Goal: Task Accomplishment & Management: Use online tool/utility

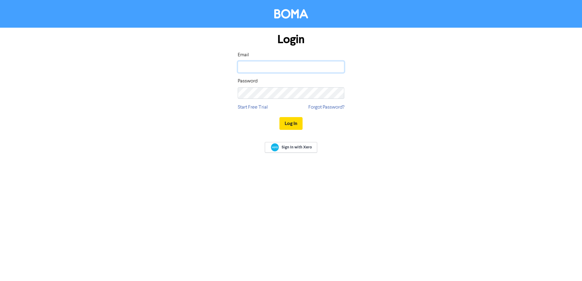
type input "[EMAIL_ADDRESS][DOMAIN_NAME]"
click at [299, 130] on div "Log In" at bounding box center [291, 123] width 107 height 25
click at [299, 126] on button "Log In" at bounding box center [290, 123] width 23 height 13
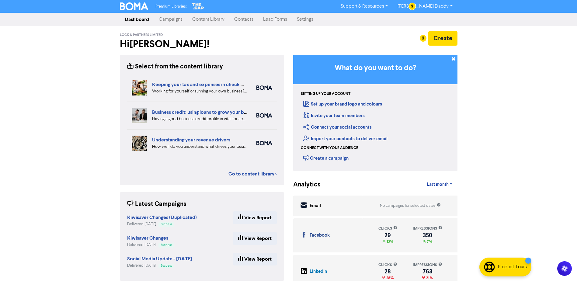
click at [173, 20] on link "Campaigns" at bounding box center [170, 19] width 33 height 12
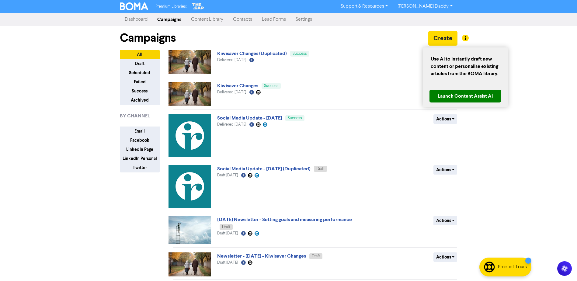
click at [442, 42] on div at bounding box center [288, 140] width 577 height 281
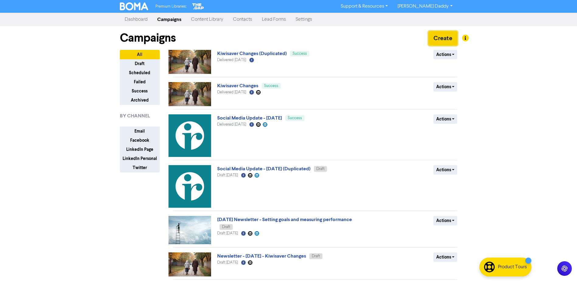
click at [442, 38] on button "Create" at bounding box center [443, 38] width 29 height 15
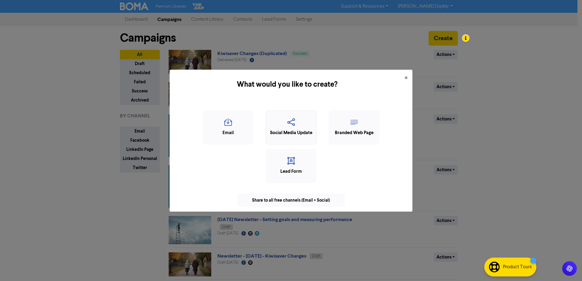
click at [278, 128] on icon "button" at bounding box center [291, 124] width 44 height 12
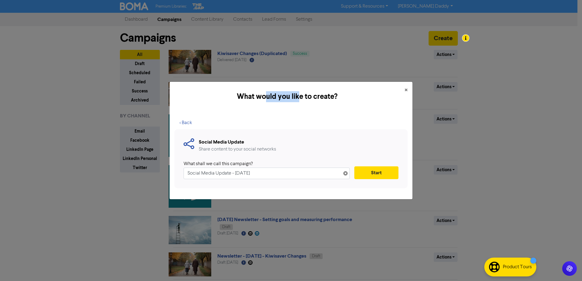
drag, startPoint x: 282, startPoint y: 93, endPoint x: 300, endPoint y: 92, distance: 17.7
click at [300, 92] on h5 "What would you like to create?" at bounding box center [286, 96] width 225 height 11
drag, startPoint x: 300, startPoint y: 92, endPoint x: 351, endPoint y: 89, distance: 51.8
click at [351, 88] on div "What would you like to create? ×" at bounding box center [291, 97] width 243 height 30
click at [405, 89] on span "×" at bounding box center [406, 90] width 3 height 9
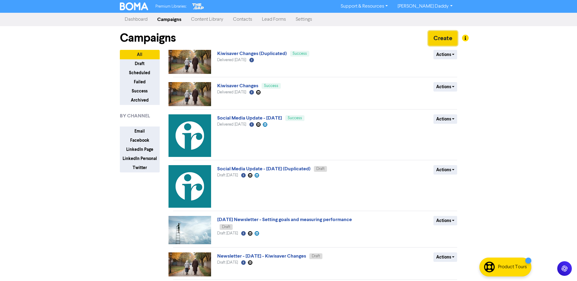
click at [446, 36] on button "Create" at bounding box center [443, 38] width 29 height 15
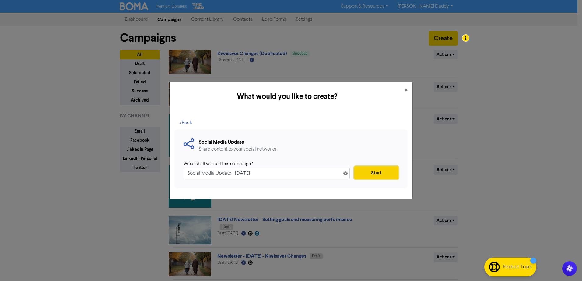
click at [368, 175] on button "Start" at bounding box center [376, 173] width 44 height 13
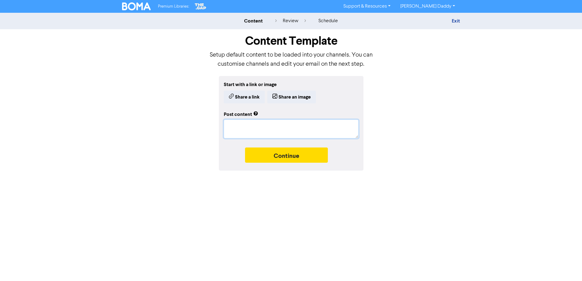
click at [247, 125] on textarea at bounding box center [291, 129] width 135 height 19
paste textarea "✨ Meet the Directors – [PERSON_NAME] ✨ At Lock & Partners, we’re proud to have …"
type textarea "x"
type textarea "✨ Meet the Directors – [PERSON_NAME] ✨ At Lock & Partners, we’re proud to have …"
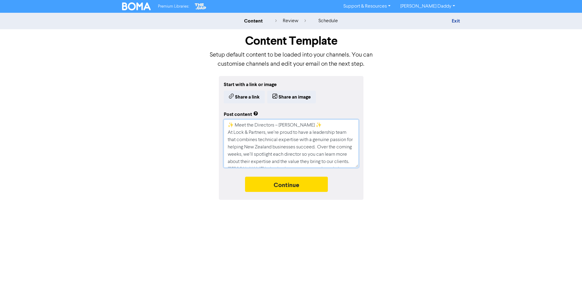
click at [328, 123] on textarea "✨ Meet the Directors – [PERSON_NAME] ✨ At Lock & Partners, we’re proud to have …" at bounding box center [291, 144] width 135 height 48
type textarea "x"
type textarea "✨ Meet the Directors – [PERSON_NAME] ✨ At Lock & Partners, we’re proud to have …"
click at [262, 154] on textarea "✨ Meet the Directors – [PERSON_NAME] ✨ At Lock & Partners, we’re proud to have …" at bounding box center [291, 144] width 135 height 48
type textarea "x"
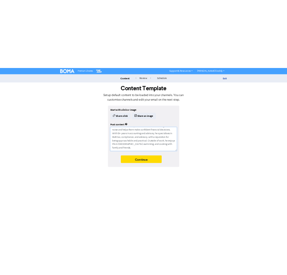
scroll to position [80, 0]
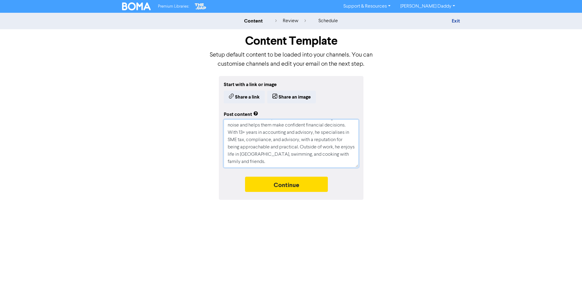
click at [270, 157] on textarea "✨ Meet the Directors – [PERSON_NAME] ✨ At Lock & Partners, we’re proud to have …" at bounding box center [291, 144] width 135 height 48
click at [257, 165] on textarea "✨ Meet the Directors – [PERSON_NAME] ✨ At Lock & Partners, we’re proud to have …" at bounding box center [291, 144] width 135 height 48
type textarea "✨ Meet the Directors – [PERSON_NAME] ✨ At Lock & Partners, we’re proud to have …"
click at [252, 97] on button "Share a link" at bounding box center [244, 97] width 41 height 13
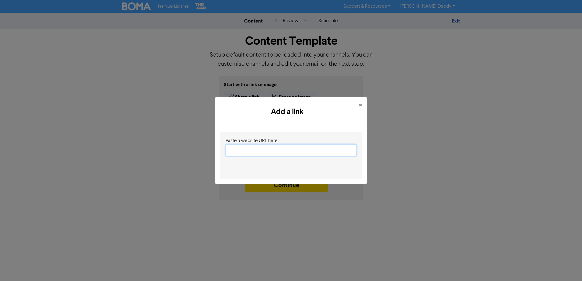
click at [261, 152] on input "text" at bounding box center [291, 151] width 131 height 12
paste input "[URL][DOMAIN_NAME]"
type textarea "x"
type input "[URL][DOMAIN_NAME]"
type textarea "x"
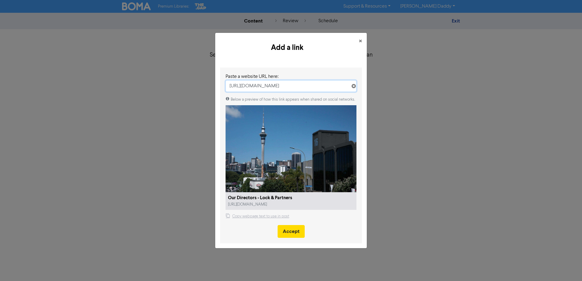
type input "[URL][DOMAIN_NAME]"
click at [295, 139] on object at bounding box center [291, 148] width 131 height 87
click at [350, 92] on input "[URL][DOMAIN_NAME]" at bounding box center [291, 86] width 131 height 12
click at [351, 89] on icon at bounding box center [353, 87] width 5 height 5
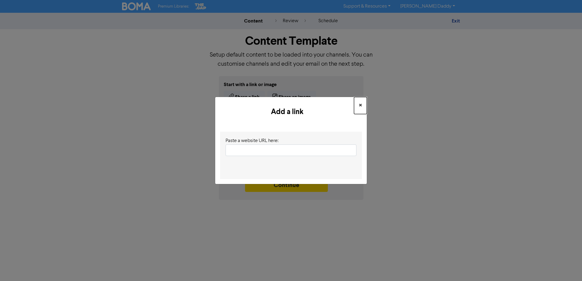
click at [359, 104] on span "×" at bounding box center [360, 105] width 3 height 9
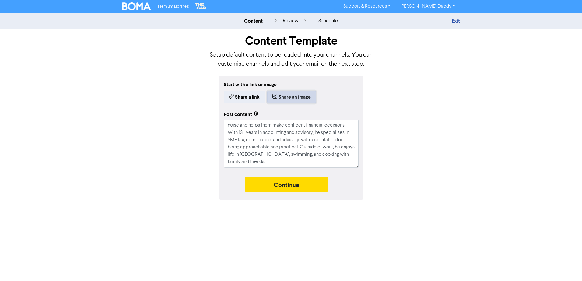
click at [283, 95] on button "Share an image" at bounding box center [291, 97] width 49 height 13
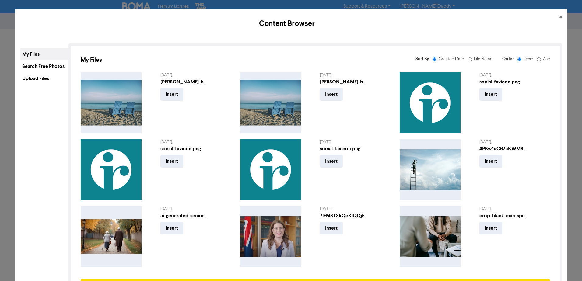
click at [40, 79] on div "Upload Files" at bounding box center [44, 78] width 49 height 12
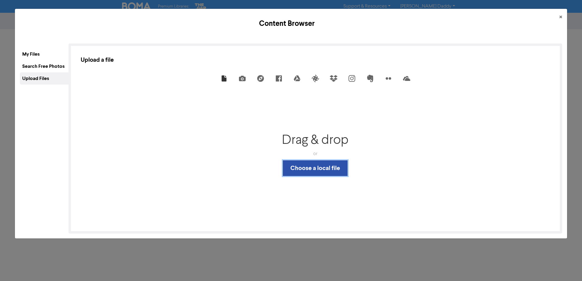
click at [312, 166] on button "Choose a local file" at bounding box center [315, 168] width 65 height 16
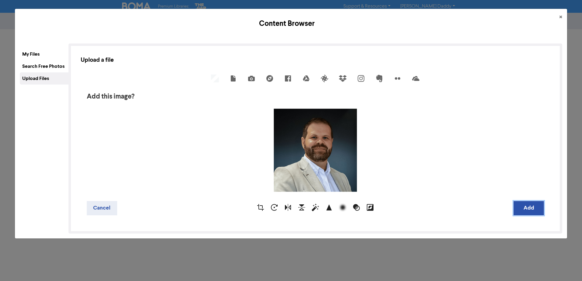
click at [516, 209] on button "Add" at bounding box center [529, 208] width 30 height 14
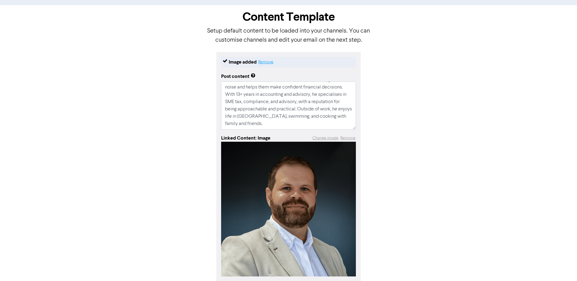
scroll to position [52, 0]
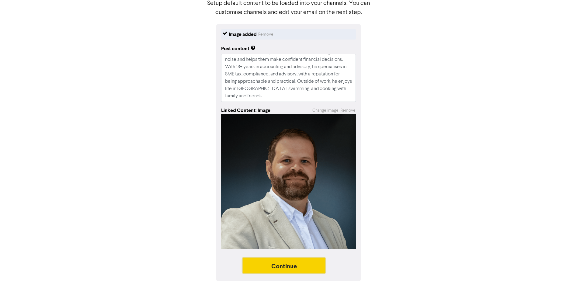
click at [286, 268] on button "Continue" at bounding box center [284, 265] width 83 height 15
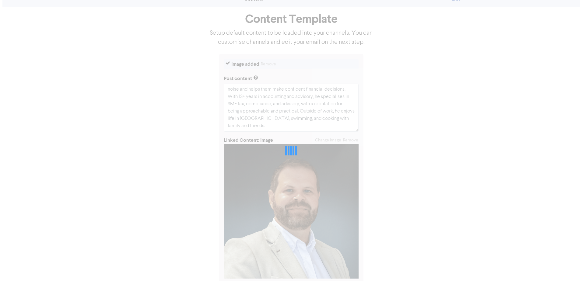
scroll to position [0, 0]
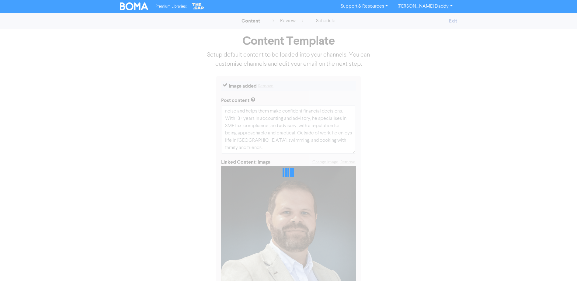
type textarea "x"
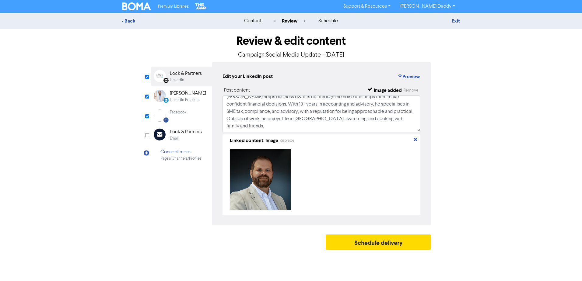
scroll to position [63, 0]
click at [415, 77] on button "Preview" at bounding box center [408, 77] width 23 height 8
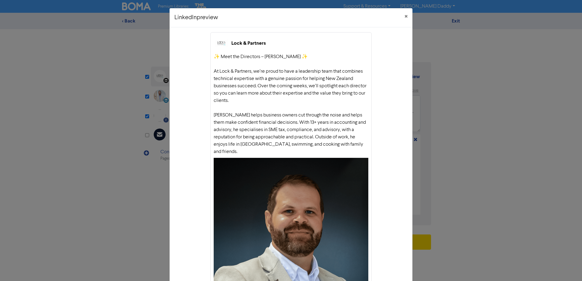
scroll to position [31, 0]
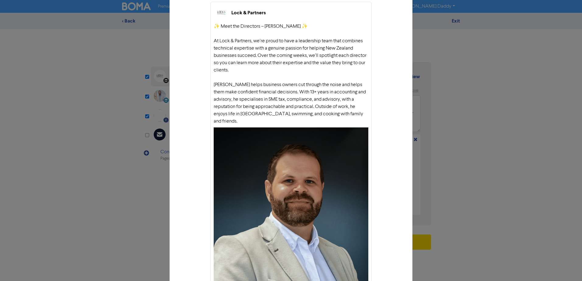
click at [386, 6] on div "Lock & Partners ✨ Meet the Directors – [PERSON_NAME] ✨ At Lock & Partners, we’r…" at bounding box center [291, 153] width 243 height 313
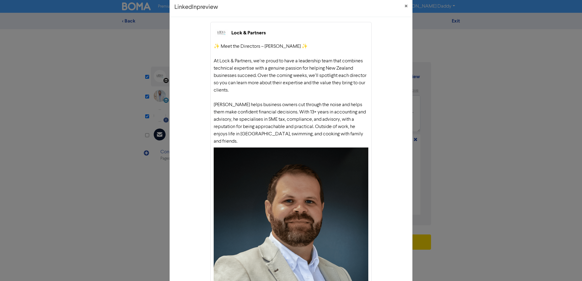
scroll to position [0, 0]
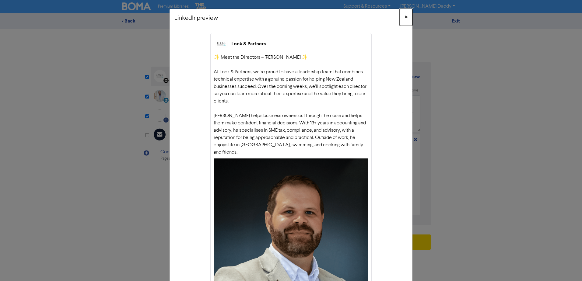
click at [405, 16] on span "×" at bounding box center [406, 17] width 3 height 9
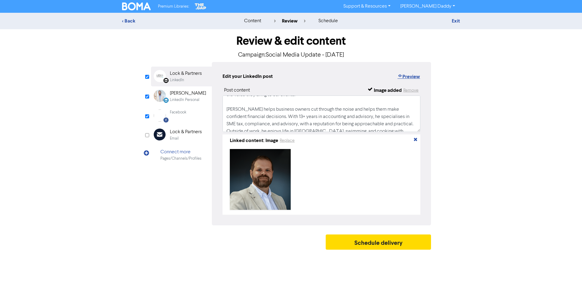
scroll to position [32, 0]
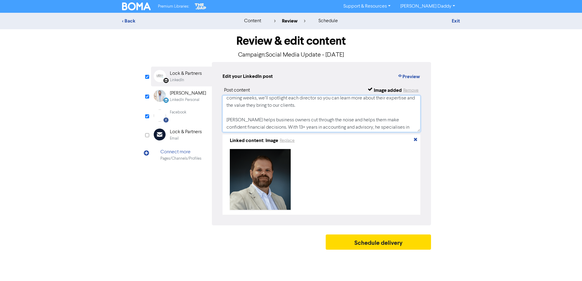
click at [267, 127] on textarea "✨ Meet the Directors – [PERSON_NAME] ✨ At Lock & Partners, we’re proud to have …" at bounding box center [322, 114] width 198 height 37
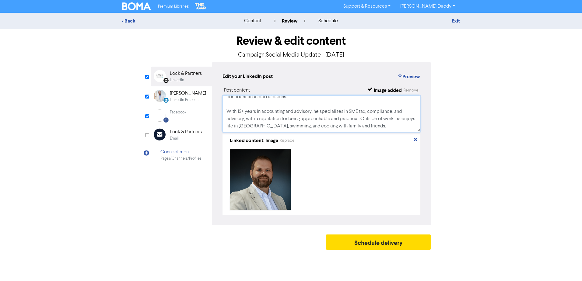
click at [362, 114] on textarea "✨ Meet the Directors – [PERSON_NAME] ✨ At Lock & Partners, we’re proud to have …" at bounding box center [322, 114] width 198 height 37
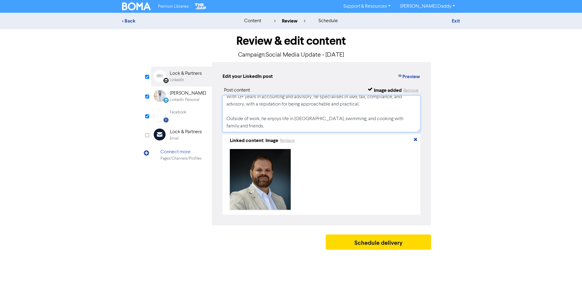
scroll to position [82, 0]
click at [412, 73] on button "Preview" at bounding box center [408, 77] width 23 height 8
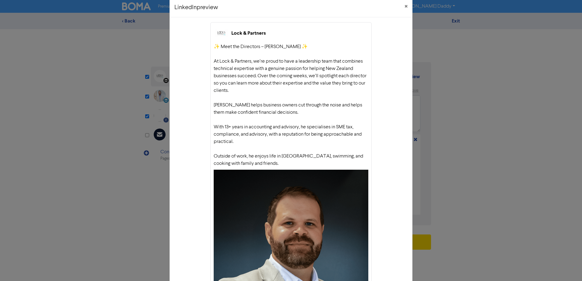
scroll to position [0, 0]
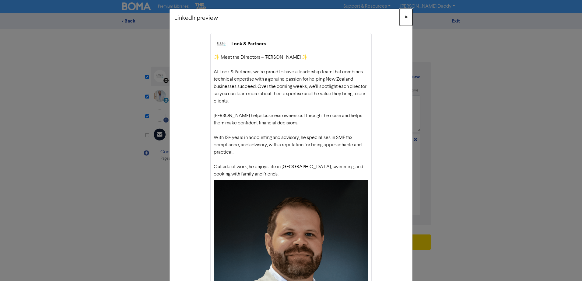
click at [405, 20] on span "×" at bounding box center [406, 17] width 3 height 9
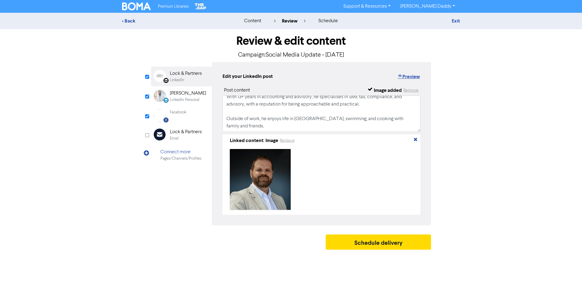
scroll to position [52, 0]
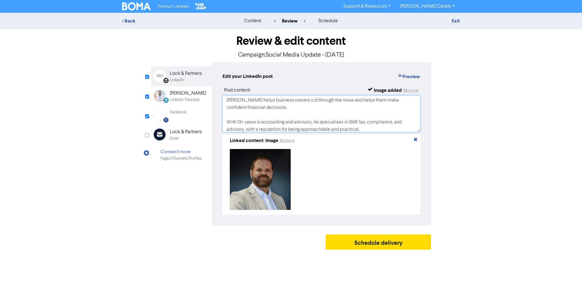
click at [227, 123] on textarea "✨ Meet the Directors – [PERSON_NAME] ✨ At Lock & Partners, we’re proud to have …" at bounding box center [322, 114] width 198 height 37
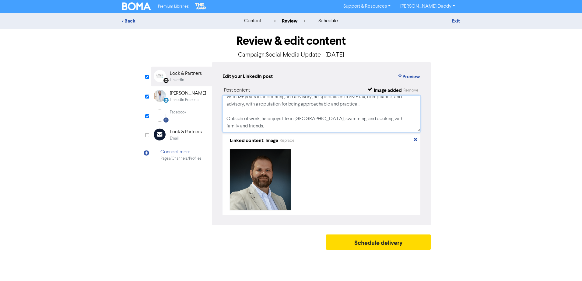
click at [226, 111] on textarea "✨ Meet the Directors – [PERSON_NAME] ✨ At Lock & Partners, we’re proud to have …" at bounding box center [322, 114] width 198 height 37
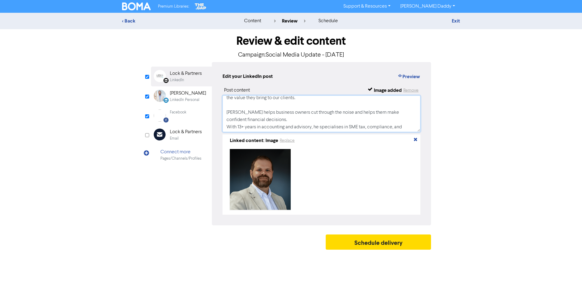
scroll to position [40, 0]
click at [405, 77] on button "Preview" at bounding box center [408, 77] width 23 height 8
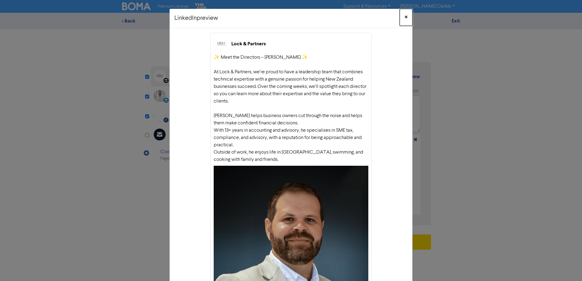
click at [402, 22] on button "×" at bounding box center [406, 17] width 13 height 17
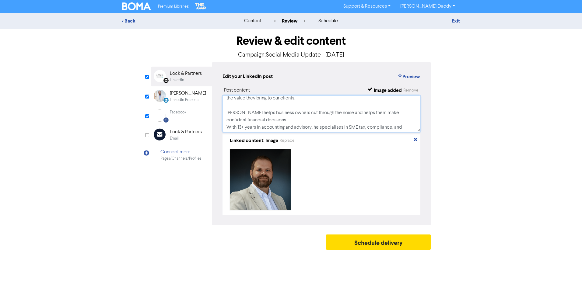
click at [226, 128] on textarea "✨ Meet the Directors – [PERSON_NAME] ✨ At Lock & Partners, we’re proud to have …" at bounding box center [322, 114] width 198 height 37
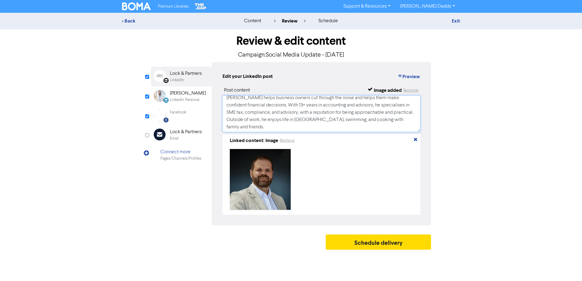
scroll to position [63, 0]
click at [227, 115] on textarea "✨ Meet the Directors – [PERSON_NAME] ✨ At Lock & Partners, we’re proud to have …" at bounding box center [322, 114] width 198 height 37
click at [256, 118] on textarea "✨ Meet the Directors – [PERSON_NAME] ✨ At Lock & Partners, we’re proud to have …" at bounding box center [322, 114] width 198 height 37
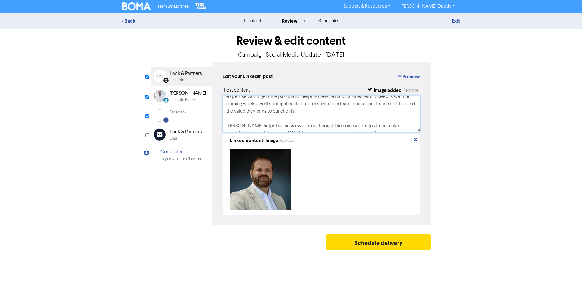
scroll to position [0, 0]
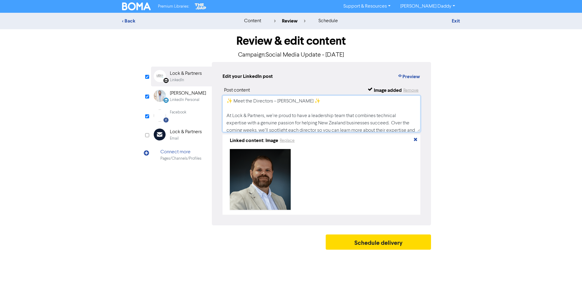
drag, startPoint x: 247, startPoint y: 122, endPoint x: 219, endPoint y: 87, distance: 44.8
click at [219, 87] on div "Edit your LinkedIn post Preview Post content Image added Remove ✨ Meet the Dire…" at bounding box center [321, 143] width 219 height 163
type textarea "✨ Meet the Directors – [PERSON_NAME] ✨ At Lock & Partners, we’re proud to have …"
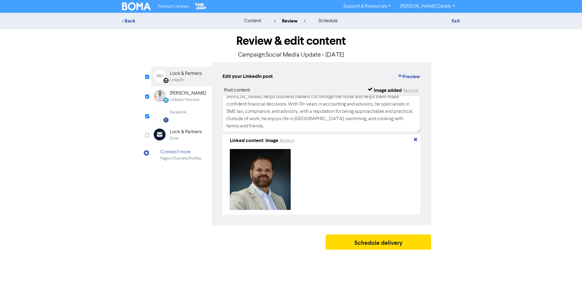
scroll to position [63, 0]
